Goal: Task Accomplishment & Management: Manage account settings

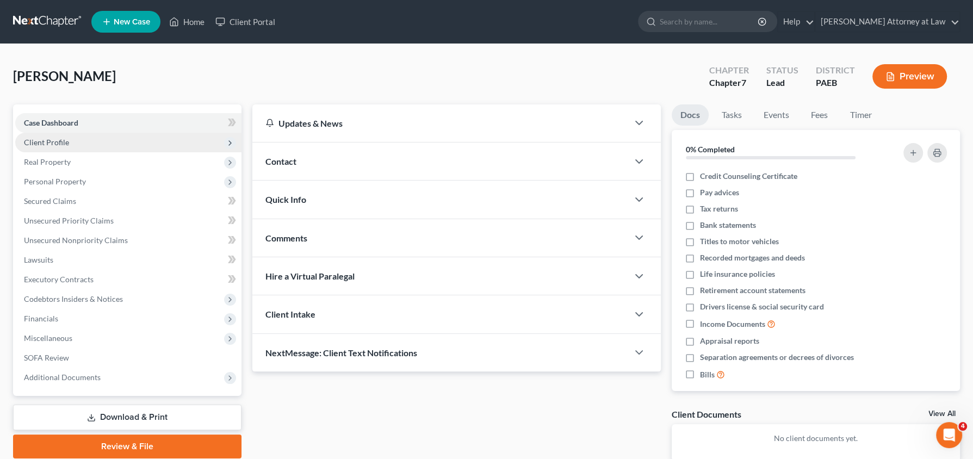
click at [101, 141] on span "Client Profile" at bounding box center [128, 143] width 226 height 20
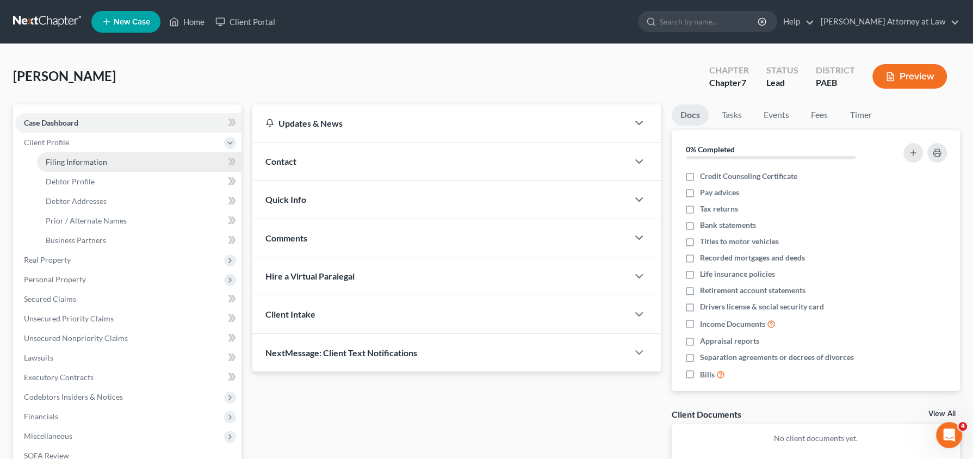
click at [103, 158] on span "Filing Information" at bounding box center [76, 161] width 61 height 9
select select "3"
select select "2"
select select "0"
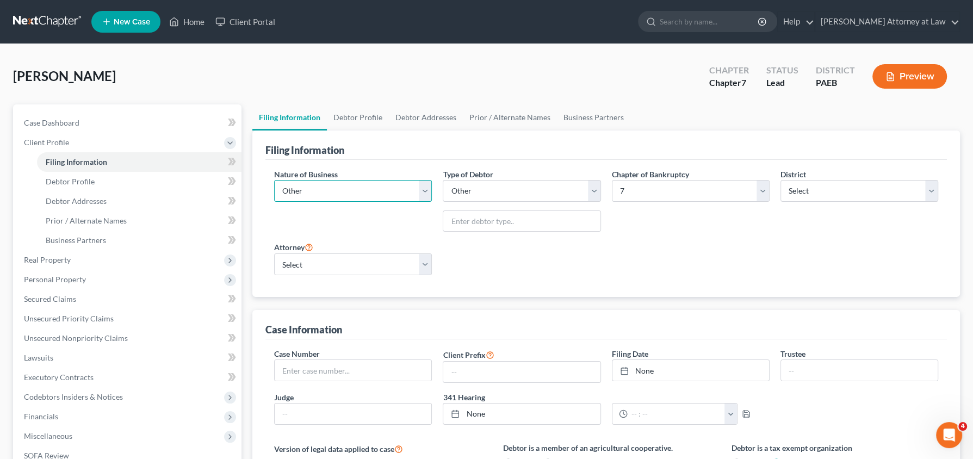
click at [394, 185] on select "Select Clearing Bank Commodity Broker Health Care Business Other Railroad Singl…" at bounding box center [353, 191] width 158 height 22
click at [69, 298] on span "Secured Claims" at bounding box center [50, 298] width 52 height 9
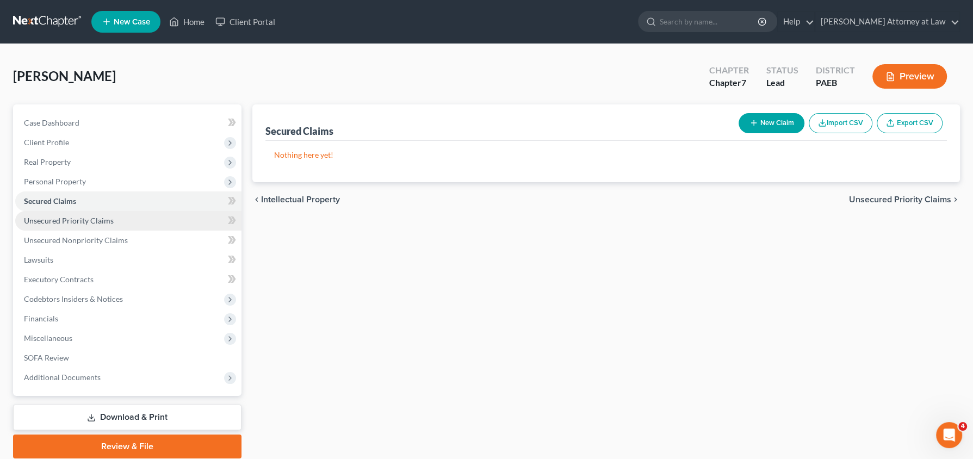
click at [81, 218] on span "Unsecured Priority Claims" at bounding box center [69, 220] width 90 height 9
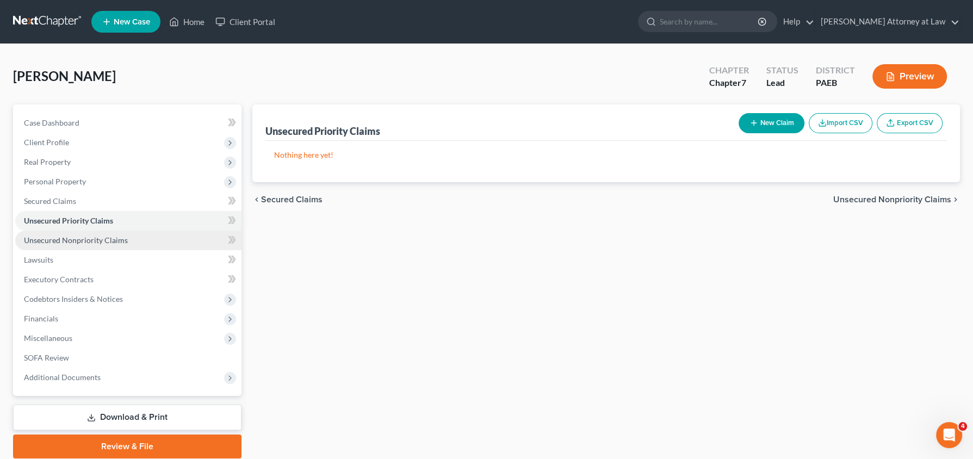
click at [82, 239] on span "Unsecured Nonpriority Claims" at bounding box center [76, 240] width 104 height 9
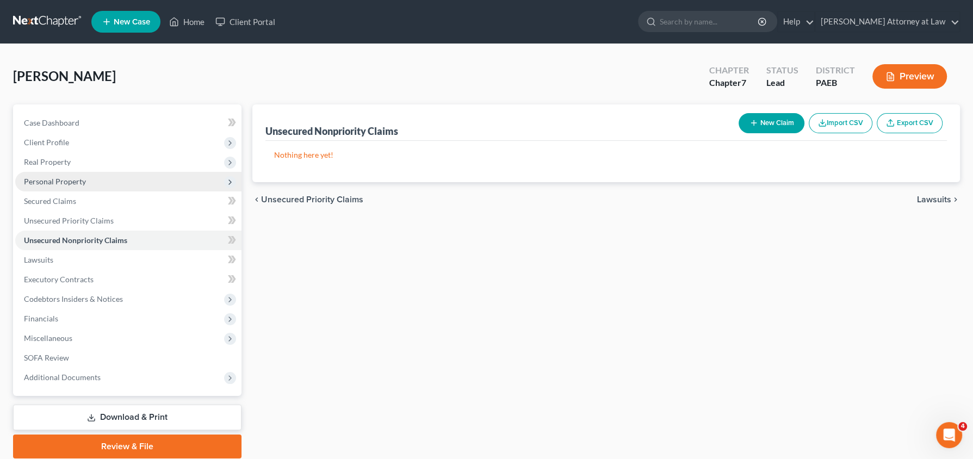
click at [76, 184] on span "Personal Property" at bounding box center [55, 181] width 62 height 9
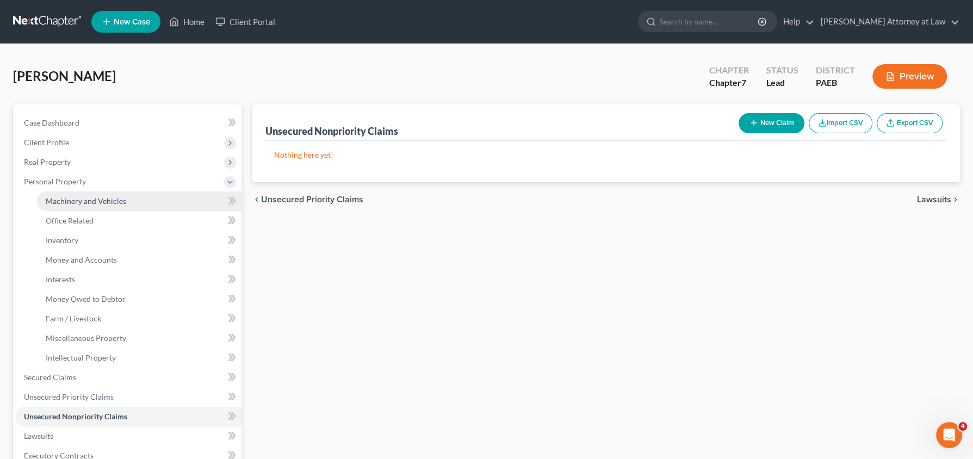
click at [75, 201] on span "Machinery and Vehicles" at bounding box center [86, 200] width 81 height 9
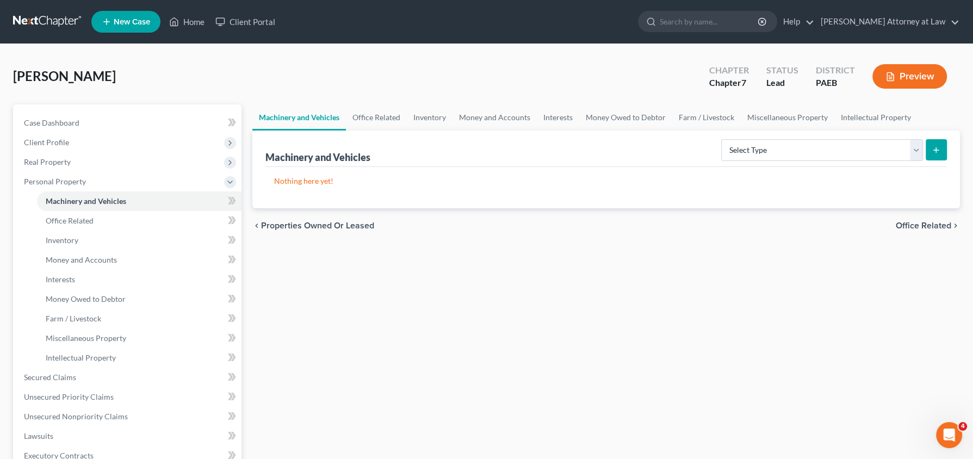
click at [78, 210] on ul "Vehicles Owned Vehicles Leased Machinery and Vehicles Office Related" at bounding box center [128, 279] width 226 height 176
click at [78, 219] on span "Office Related" at bounding box center [70, 220] width 48 height 9
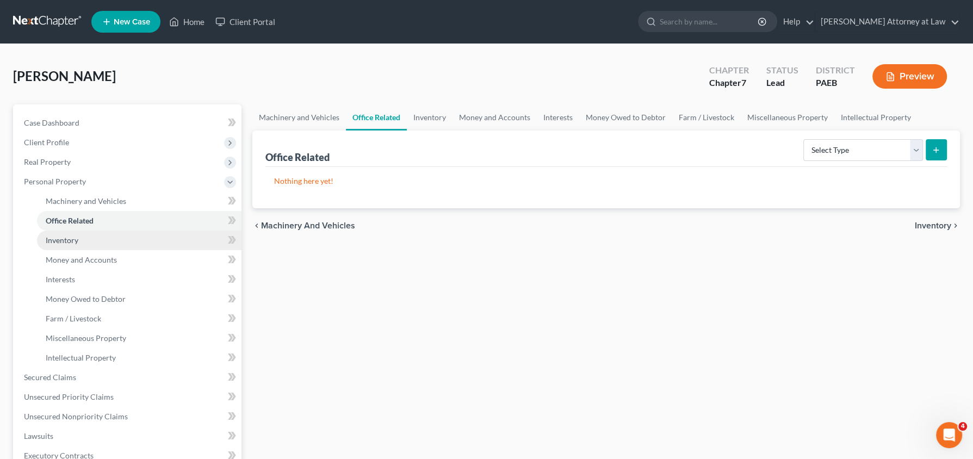
click at [79, 235] on link "Inventory" at bounding box center [139, 241] width 205 height 20
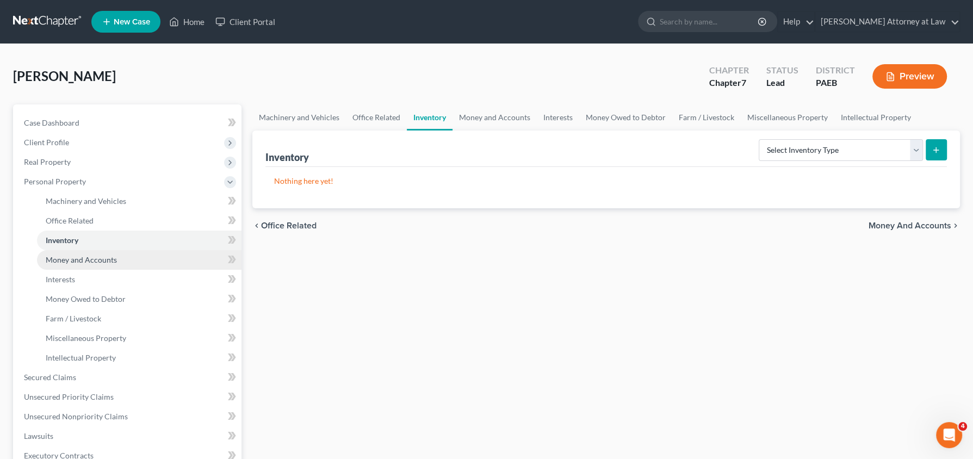
click at [86, 252] on link "Money and Accounts" at bounding box center [139, 260] width 205 height 20
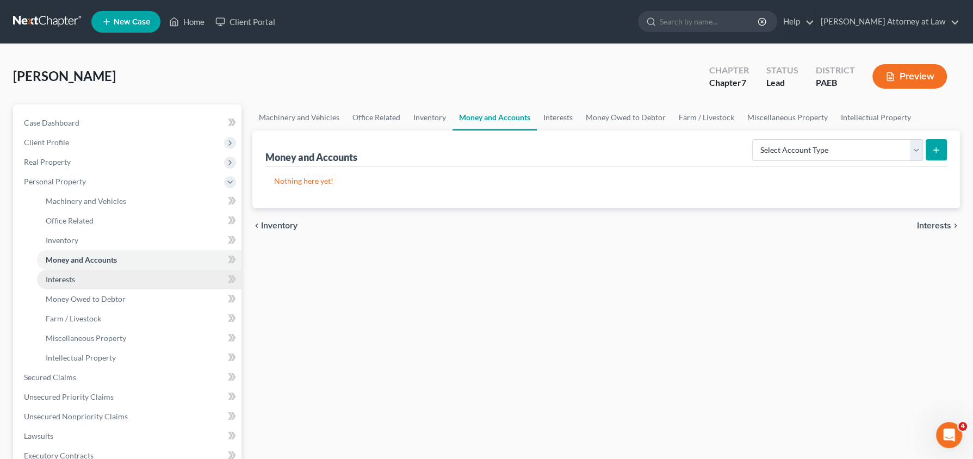
click at [91, 283] on link "Interests" at bounding box center [139, 280] width 205 height 20
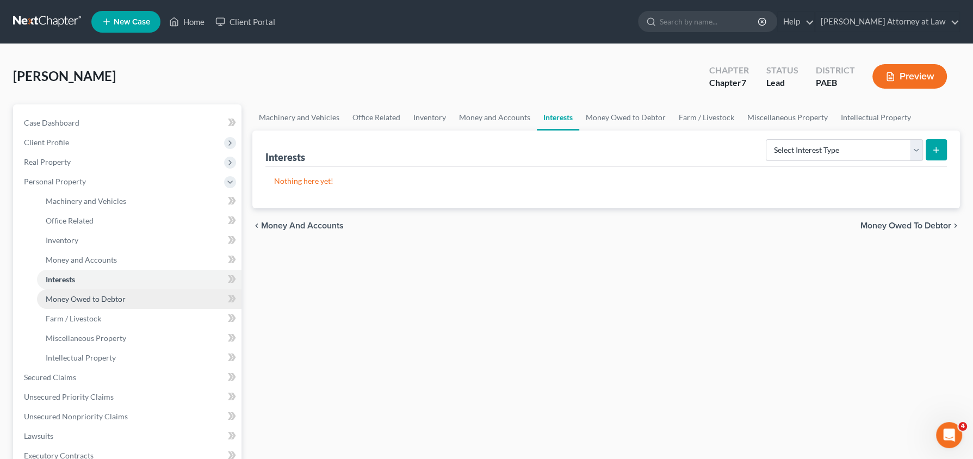
click at [91, 294] on span "Money Owed to Debtor" at bounding box center [86, 298] width 80 height 9
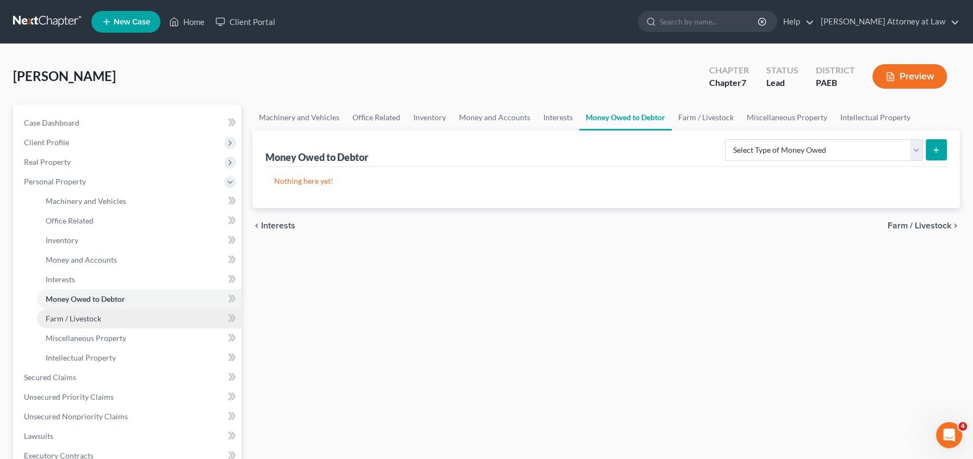
click at [97, 321] on span "Farm / Livestock" at bounding box center [73, 318] width 55 height 9
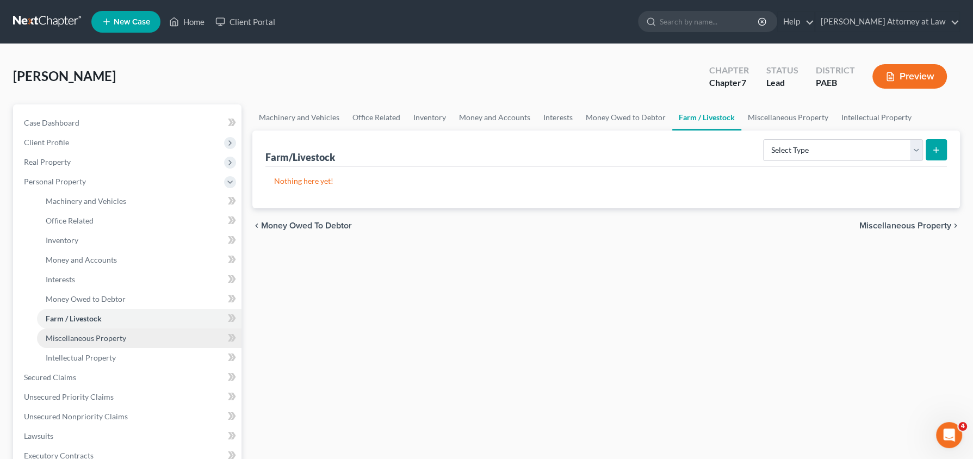
click at [105, 341] on span "Miscellaneous Property" at bounding box center [86, 337] width 81 height 9
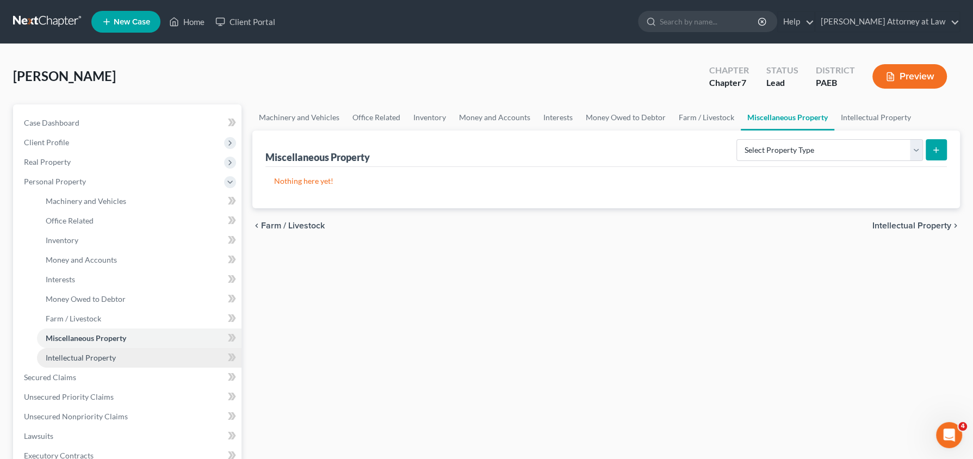
click at [104, 356] on span "Intellectual Property" at bounding box center [81, 357] width 70 height 9
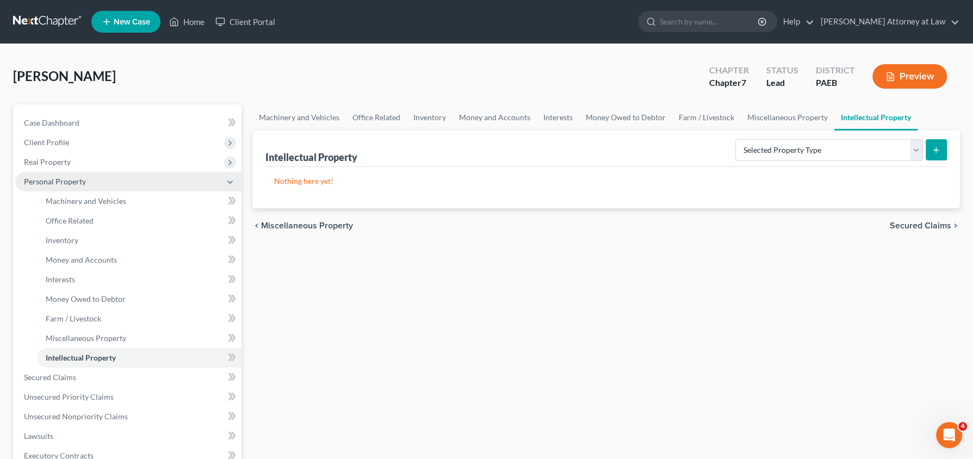
click at [88, 184] on span "Personal Property" at bounding box center [128, 182] width 226 height 20
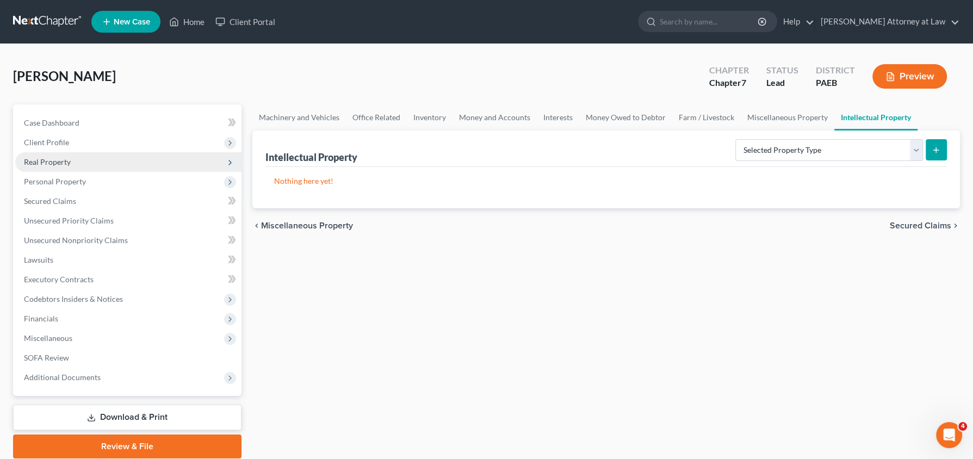
click at [78, 159] on span "Real Property" at bounding box center [128, 162] width 226 height 20
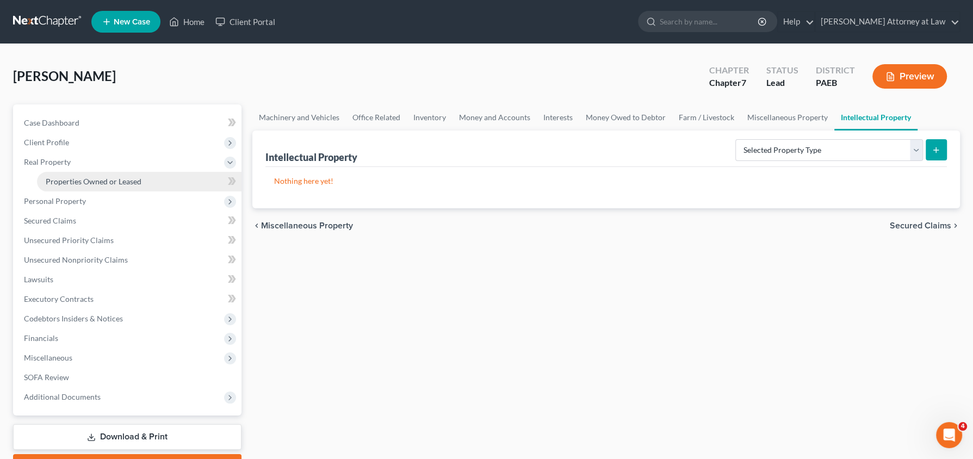
click at [71, 178] on span "Properties Owned or Leased" at bounding box center [94, 181] width 96 height 9
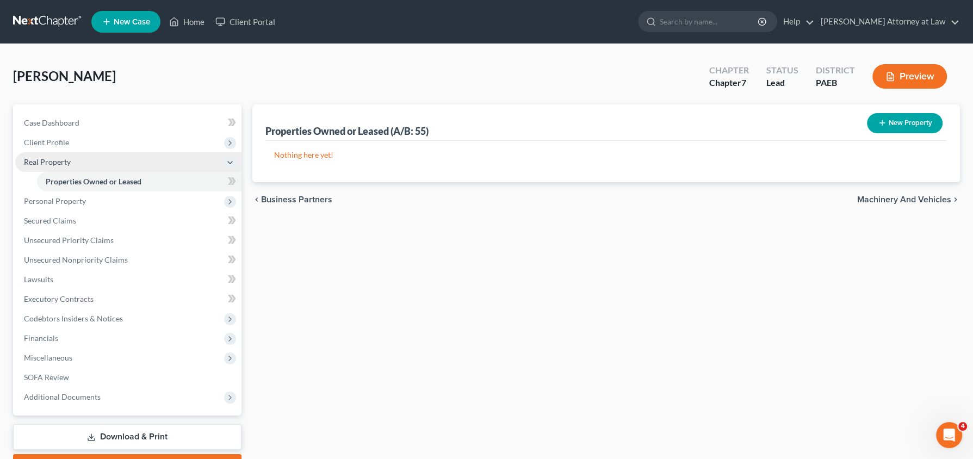
click at [80, 158] on span "Real Property" at bounding box center [128, 162] width 226 height 20
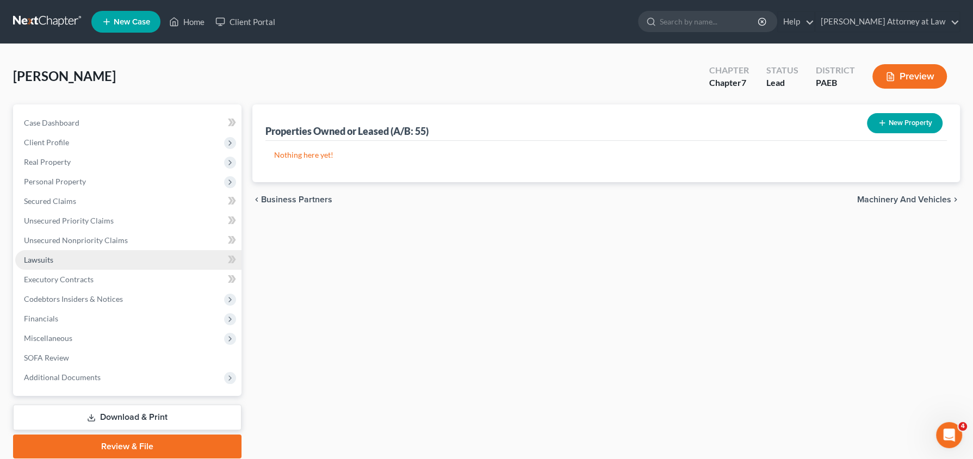
click at [63, 255] on link "Lawsuits" at bounding box center [128, 260] width 226 height 20
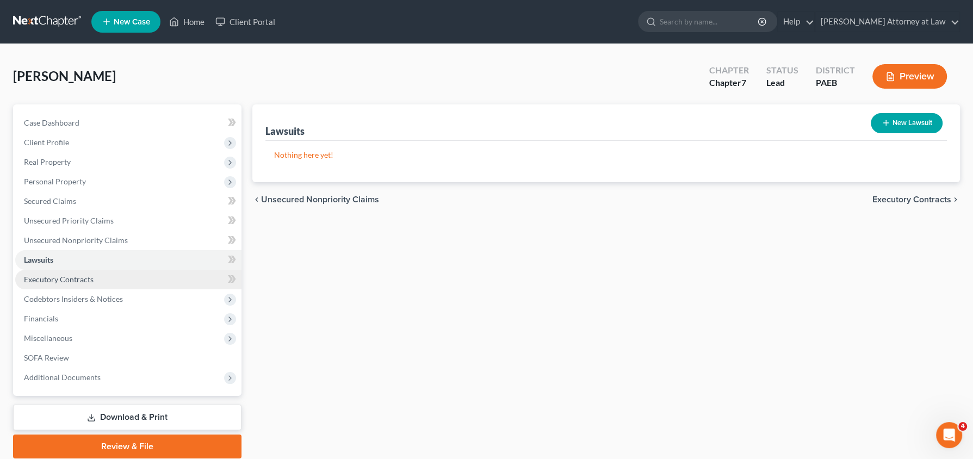
click at [63, 276] on span "Executory Contracts" at bounding box center [59, 279] width 70 height 9
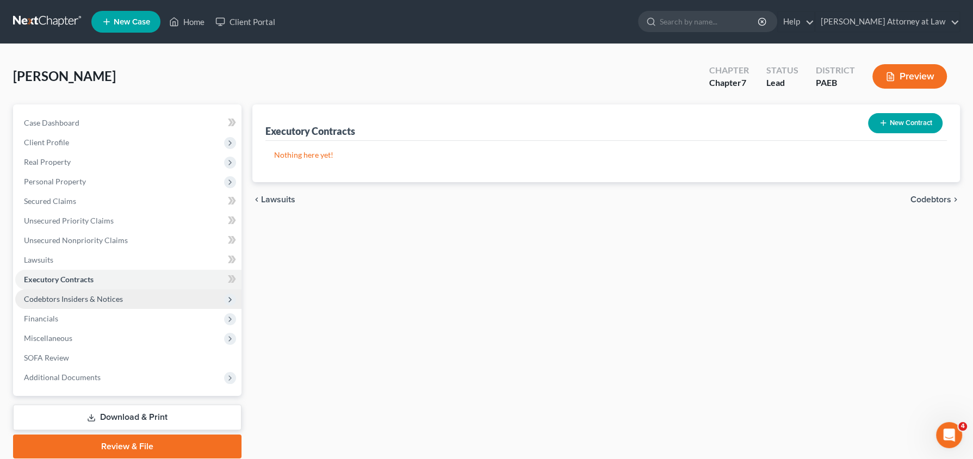
click at [78, 296] on span "Codebtors Insiders & Notices" at bounding box center [73, 298] width 99 height 9
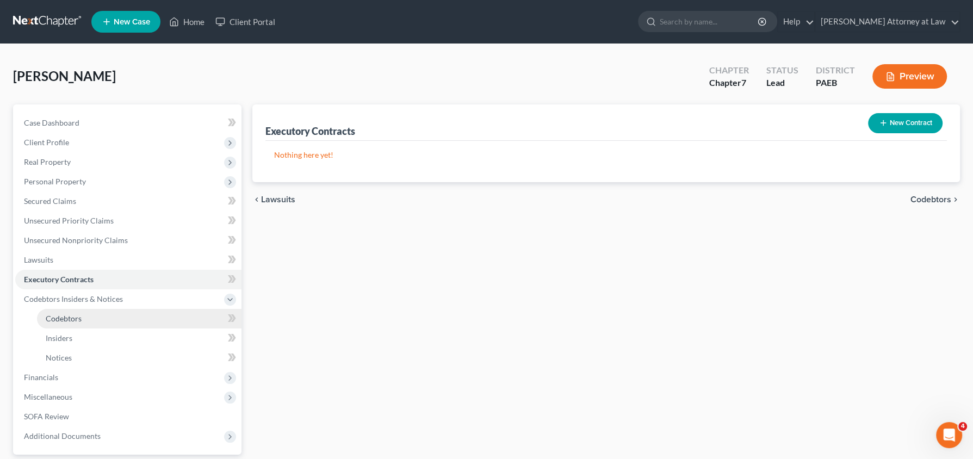
click at [75, 317] on span "Codebtors" at bounding box center [64, 318] width 36 height 9
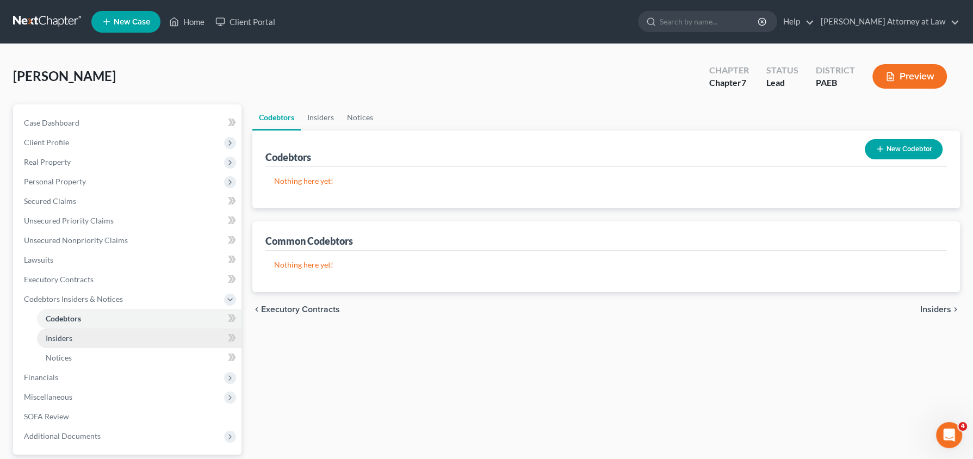
click at [77, 333] on link "Insiders" at bounding box center [139, 339] width 205 height 20
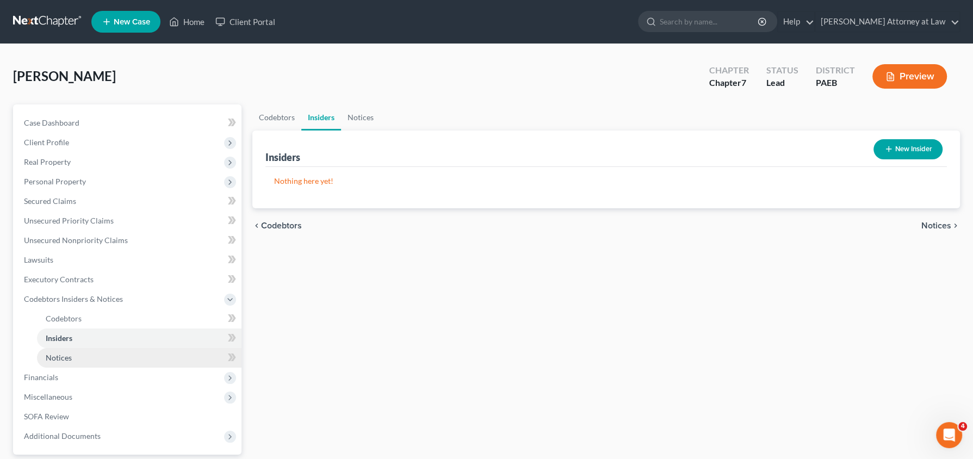
click at [76, 352] on link "Notices" at bounding box center [139, 358] width 205 height 20
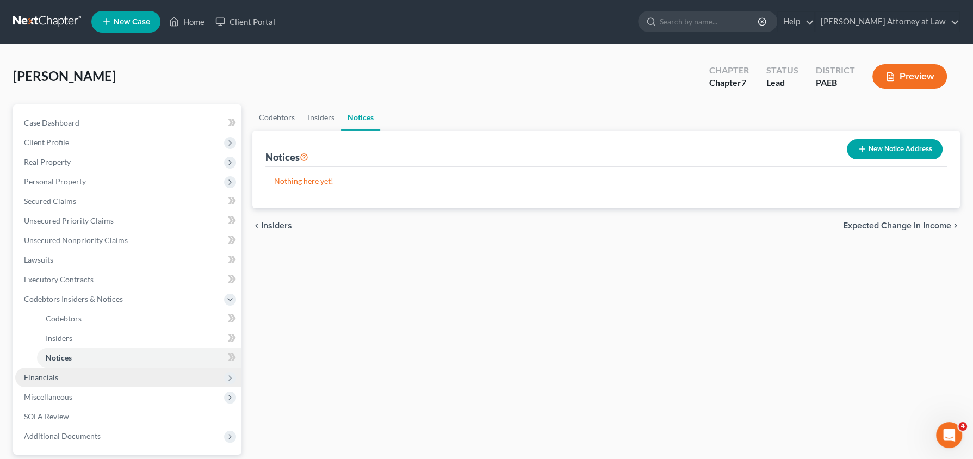
click at [73, 378] on span "Financials" at bounding box center [128, 378] width 226 height 20
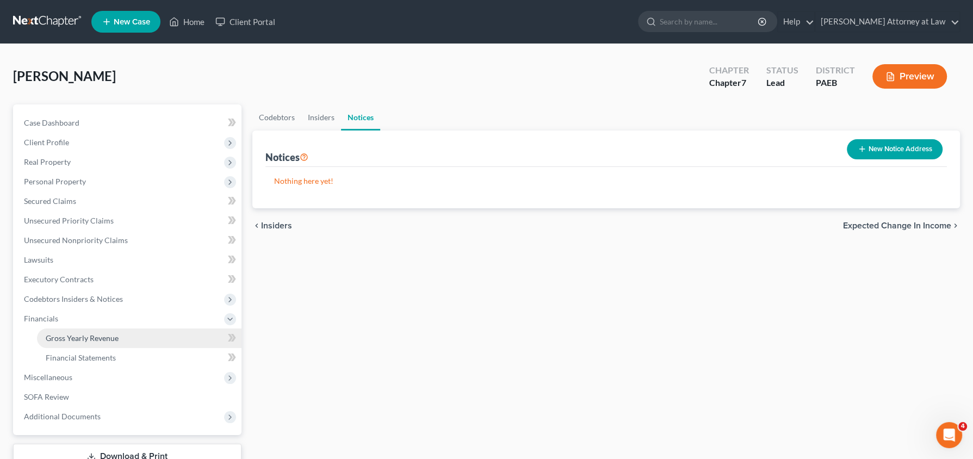
click at [90, 343] on link "Gross Yearly Revenue" at bounding box center [139, 339] width 205 height 20
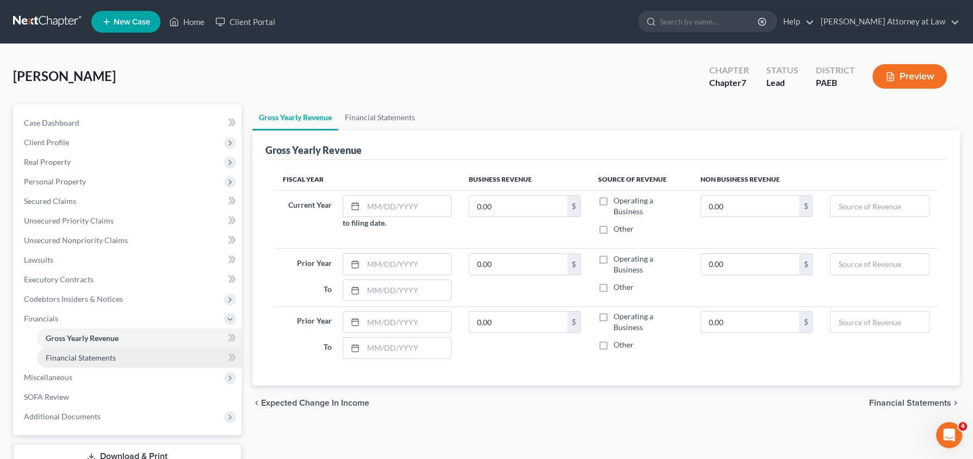
click at [91, 355] on span "Financial Statements" at bounding box center [81, 357] width 70 height 9
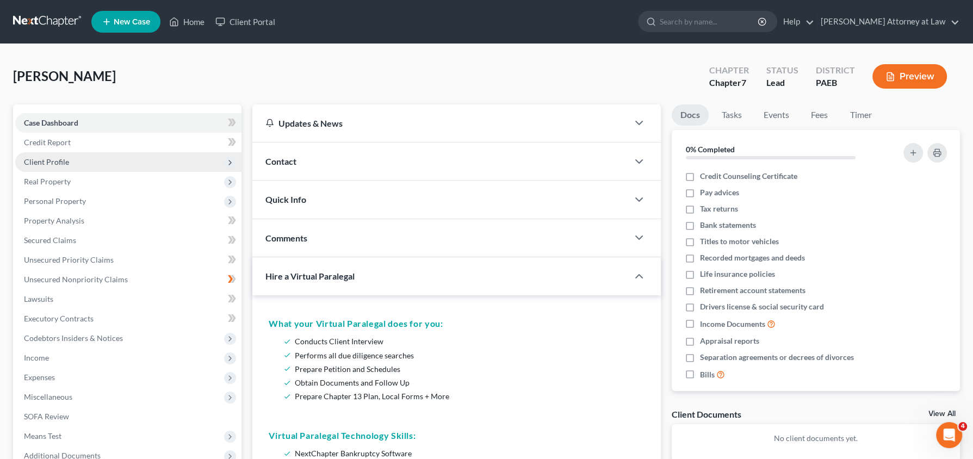
click at [71, 160] on span "Client Profile" at bounding box center [128, 162] width 226 height 20
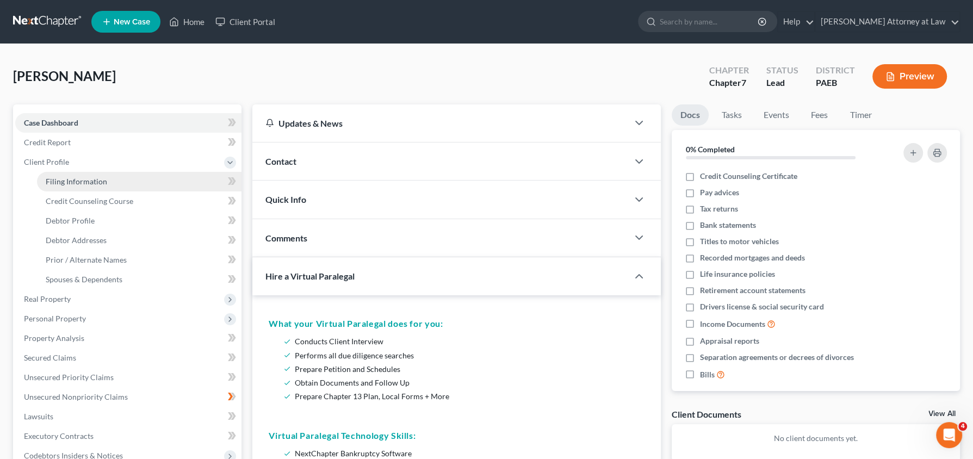
click at [72, 180] on span "Filing Information" at bounding box center [76, 181] width 61 height 9
select select "0"
select select "3"
select select "0"
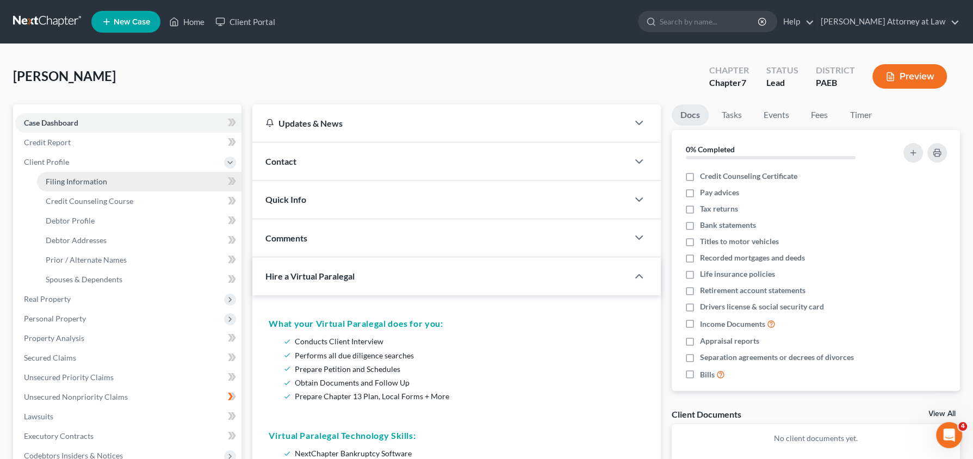
select select "67"
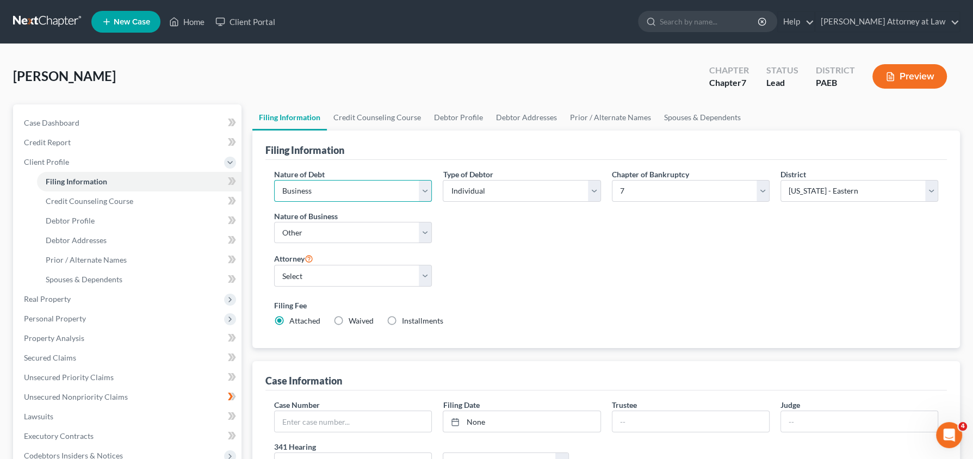
click at [418, 193] on select "Select Business Consumer Other" at bounding box center [353, 191] width 158 height 22
click at [274, 180] on select "Select Business Consumer Other" at bounding box center [353, 191] width 158 height 22
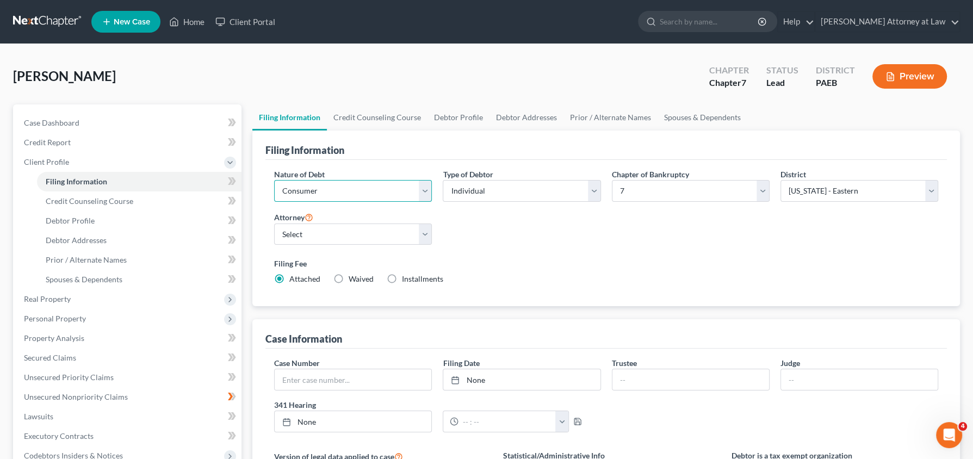
click at [420, 190] on select "Select Business Consumer Other" at bounding box center [353, 191] width 158 height 22
select select "0"
click at [274, 180] on select "Select Business Consumer Other" at bounding box center [353, 191] width 158 height 22
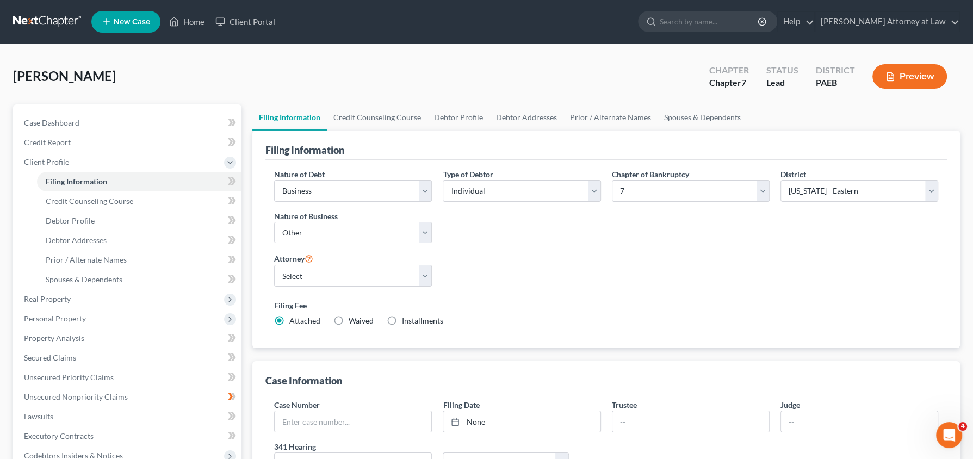
click at [573, 284] on div "Nature of Debt Select Business Consumer Other Nature of Business Select Clearin…" at bounding box center [606, 252] width 675 height 166
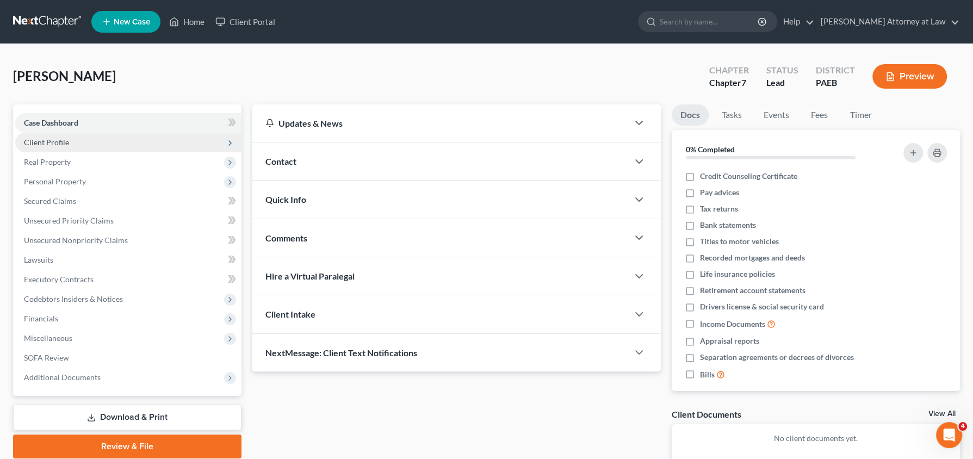
click at [106, 145] on span "Client Profile" at bounding box center [128, 143] width 226 height 20
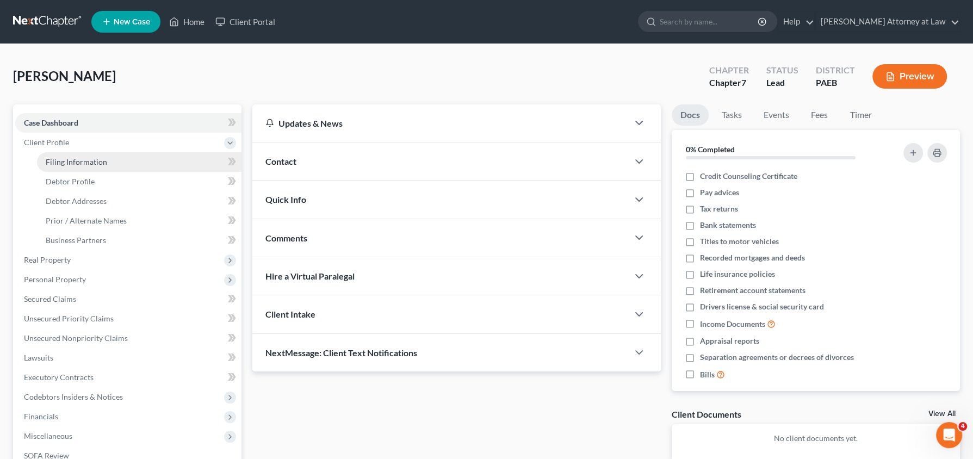
click at [100, 163] on span "Filing Information" at bounding box center [76, 161] width 61 height 9
select select "3"
select select "2"
select select "0"
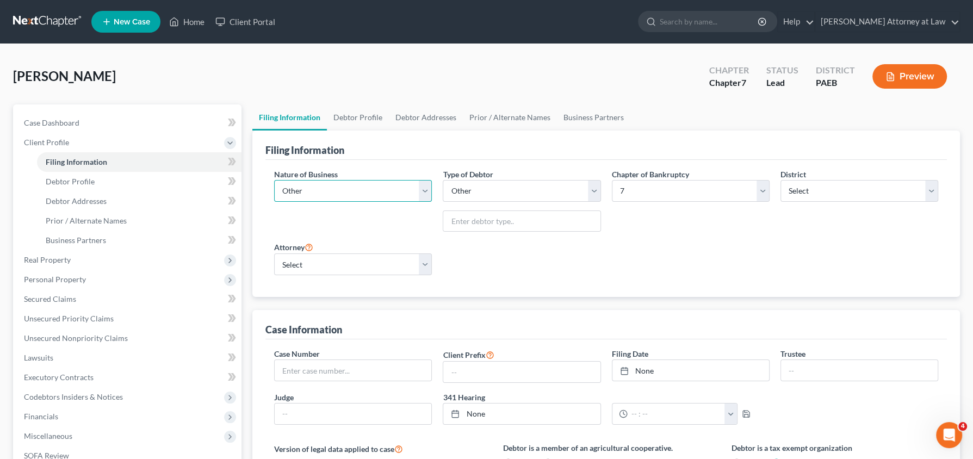
click at [374, 193] on select "Select Clearing Bank Commodity Broker Health Care Business Other Railroad Singl…" at bounding box center [353, 191] width 158 height 22
click at [933, 18] on link "[PERSON_NAME] Attorney at Law" at bounding box center [887, 22] width 144 height 20
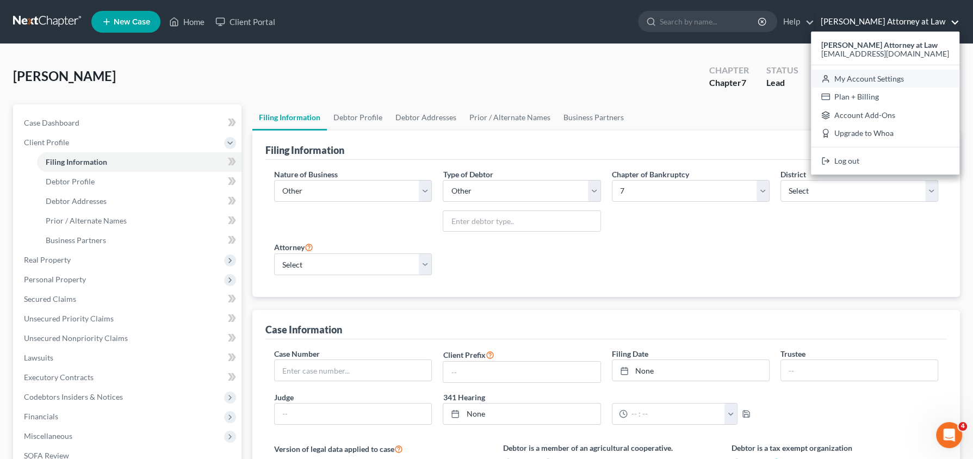
click at [892, 80] on link "My Account Settings" at bounding box center [885, 79] width 149 height 18
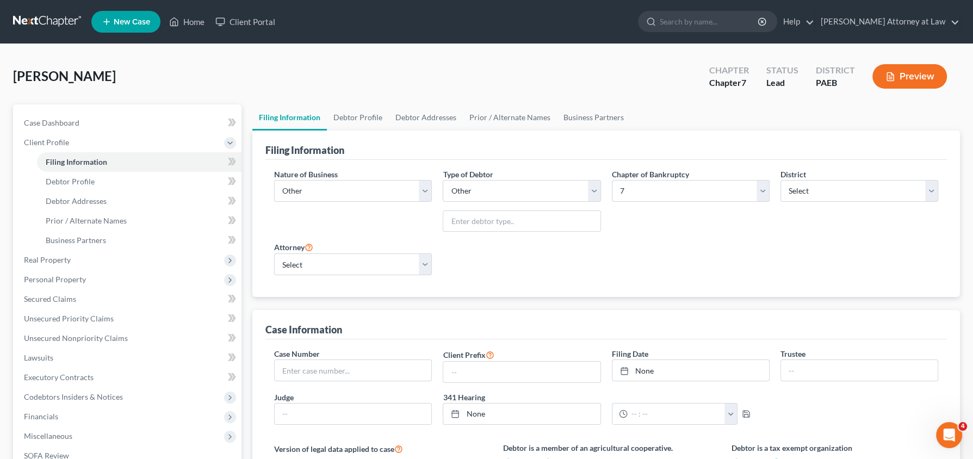
select select "67"
select select "24"
select select "39"
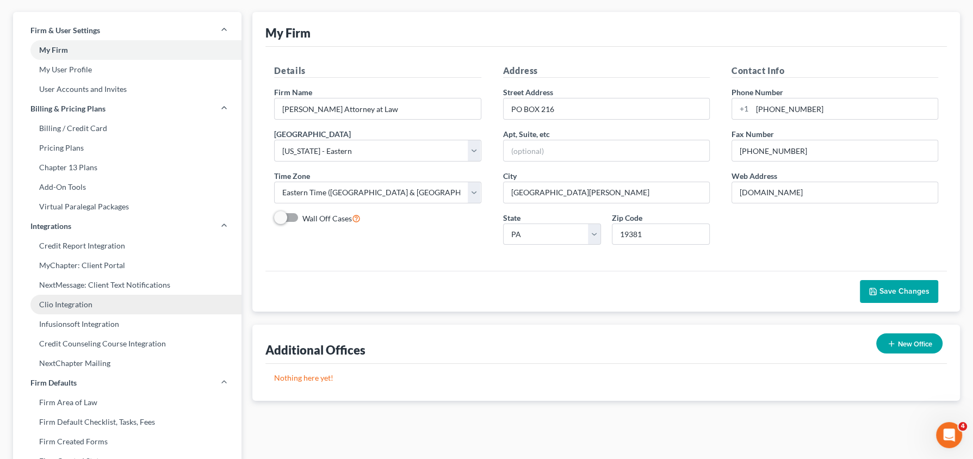
scroll to position [44, 0]
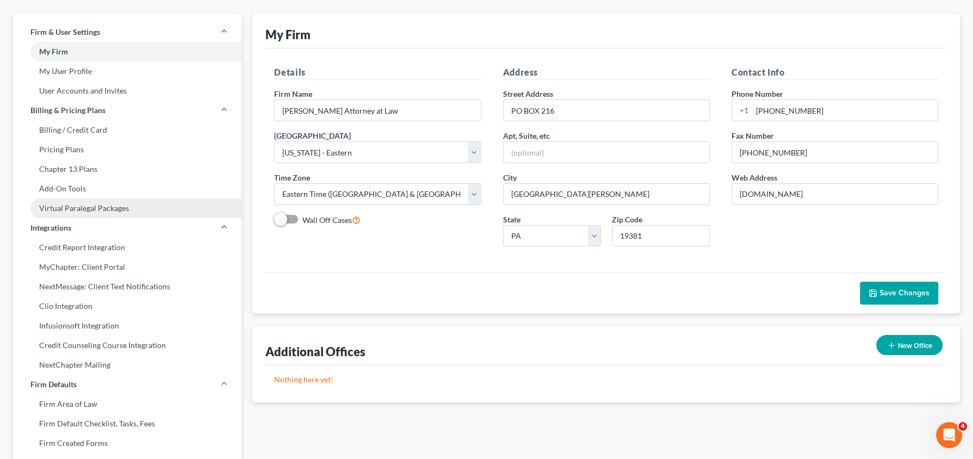
click at [92, 206] on link "Virtual Paralegal Packages" at bounding box center [127, 209] width 228 height 20
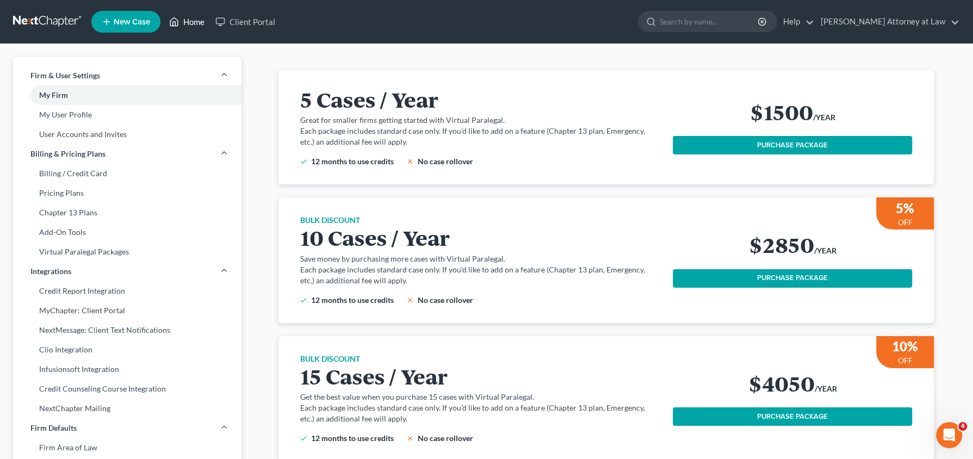
click at [191, 16] on link "Home" at bounding box center [187, 22] width 46 height 20
